Goal: Complete application form

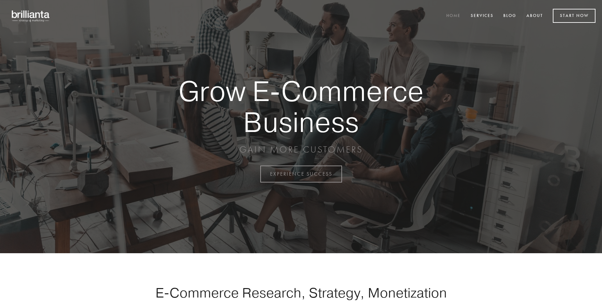
scroll to position [1708, 0]
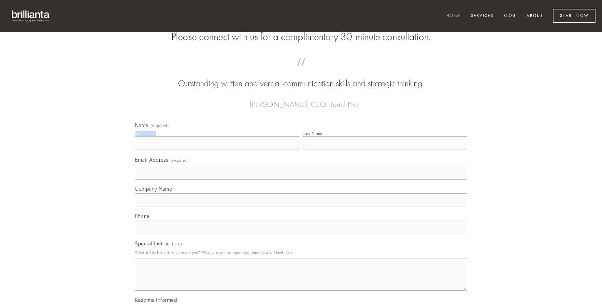
type input "[PERSON_NAME]"
click at [385, 150] on input "Last Name" at bounding box center [385, 143] width 165 height 14
type input "[PERSON_NAME]"
click at [301, 180] on input "Email Address (required)" at bounding box center [301, 173] width 332 height 14
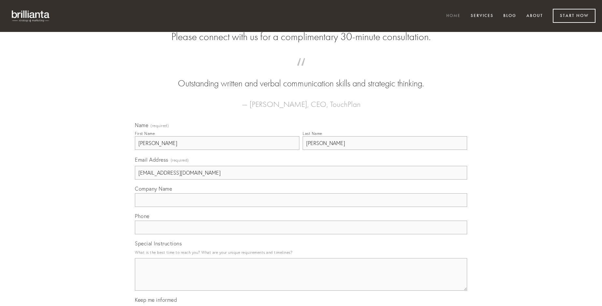
type input "[EMAIL_ADDRESS][DOMAIN_NAME]"
click at [301, 207] on input "Company Name" at bounding box center [301, 200] width 332 height 14
type input "tandem"
click at [301, 234] on input "text" at bounding box center [301, 228] width 332 height 14
click at [301, 280] on textarea "Special Instructions" at bounding box center [301, 274] width 332 height 33
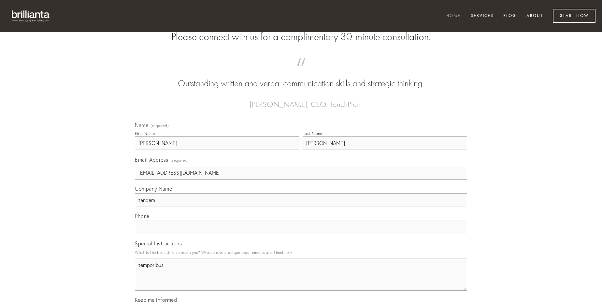
type textarea "temporibus"
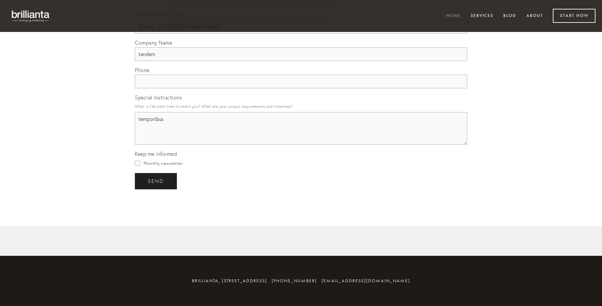
click at [156, 181] on span "send" at bounding box center [156, 181] width 16 height 6
